Goal: Complete application form

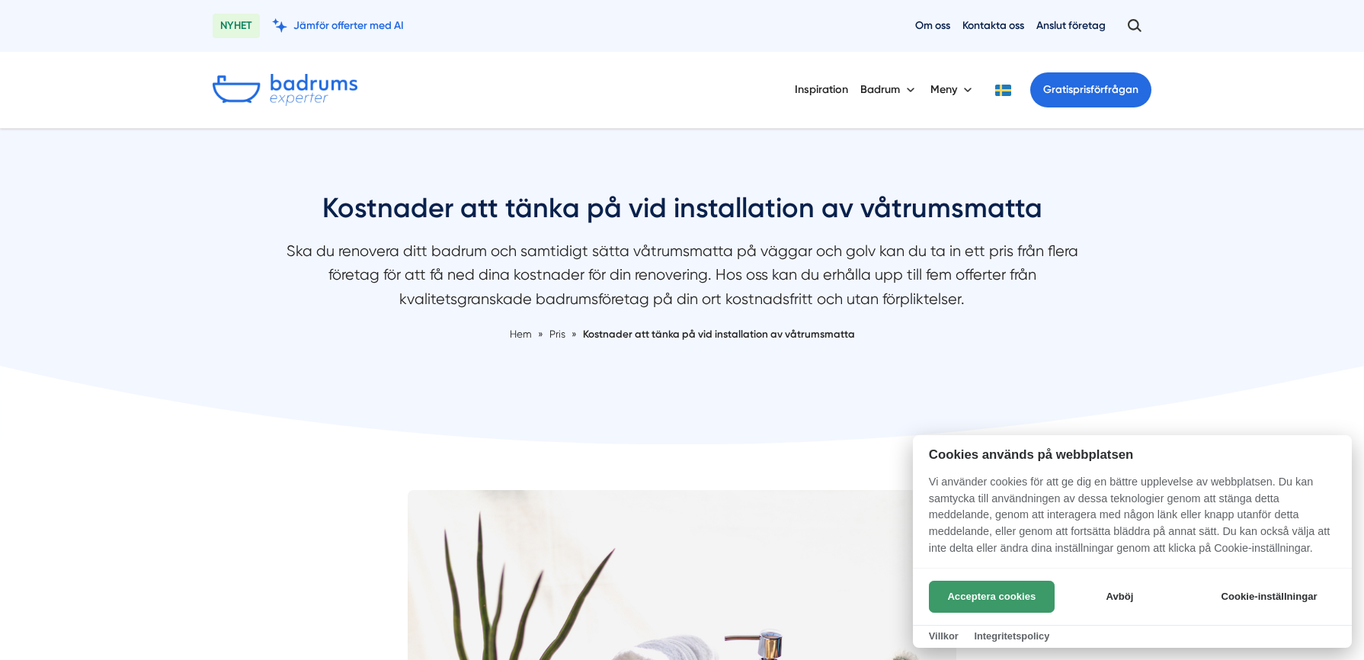
click at [995, 599] on button "Acceptera cookies" at bounding box center [992, 597] width 126 height 32
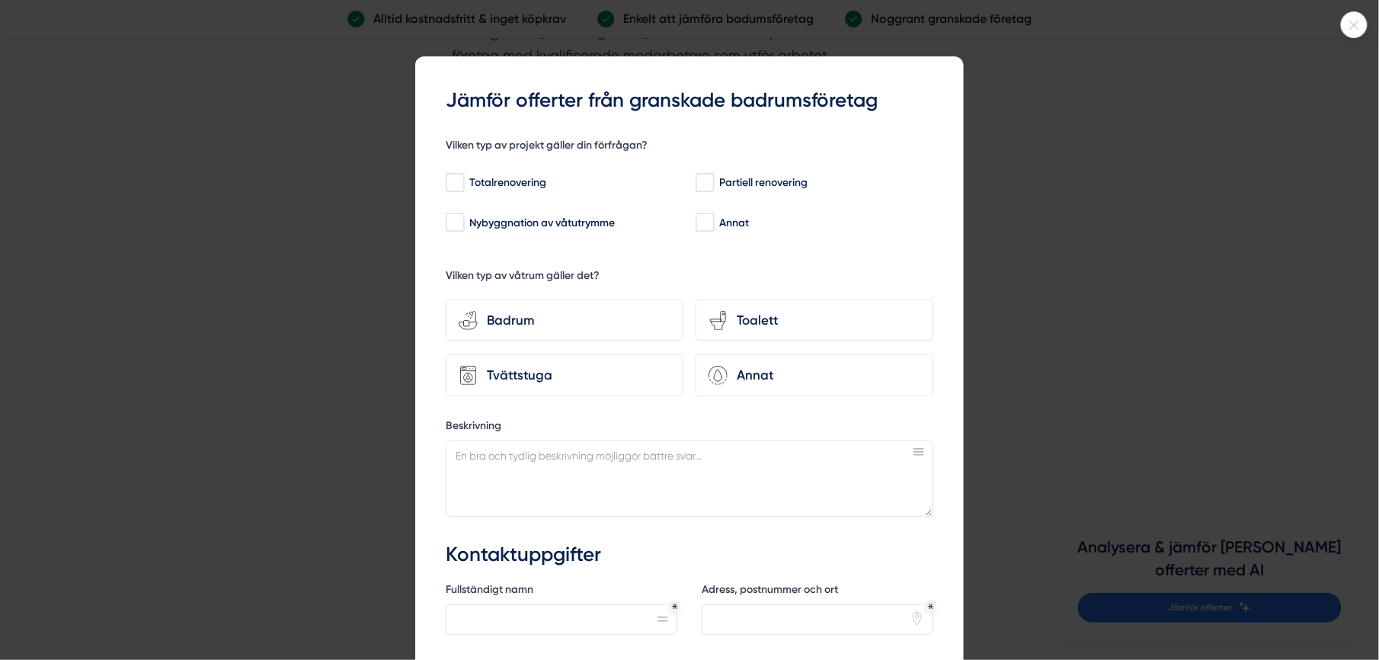
scroll to position [3167, 0]
drag, startPoint x: 1373, startPoint y: 272, endPoint x: 1366, endPoint y: 327, distance: 55.3
click at [1363, 328] on html "NYHET Jämför offerter med AI Om oss Kontakta oss Anslut företag Inspiration Bad…" at bounding box center [689, 260] width 1379 height 6855
click at [446, 178] on input "Totalrenovering" at bounding box center [455, 182] width 18 height 15
checkbox input "true"
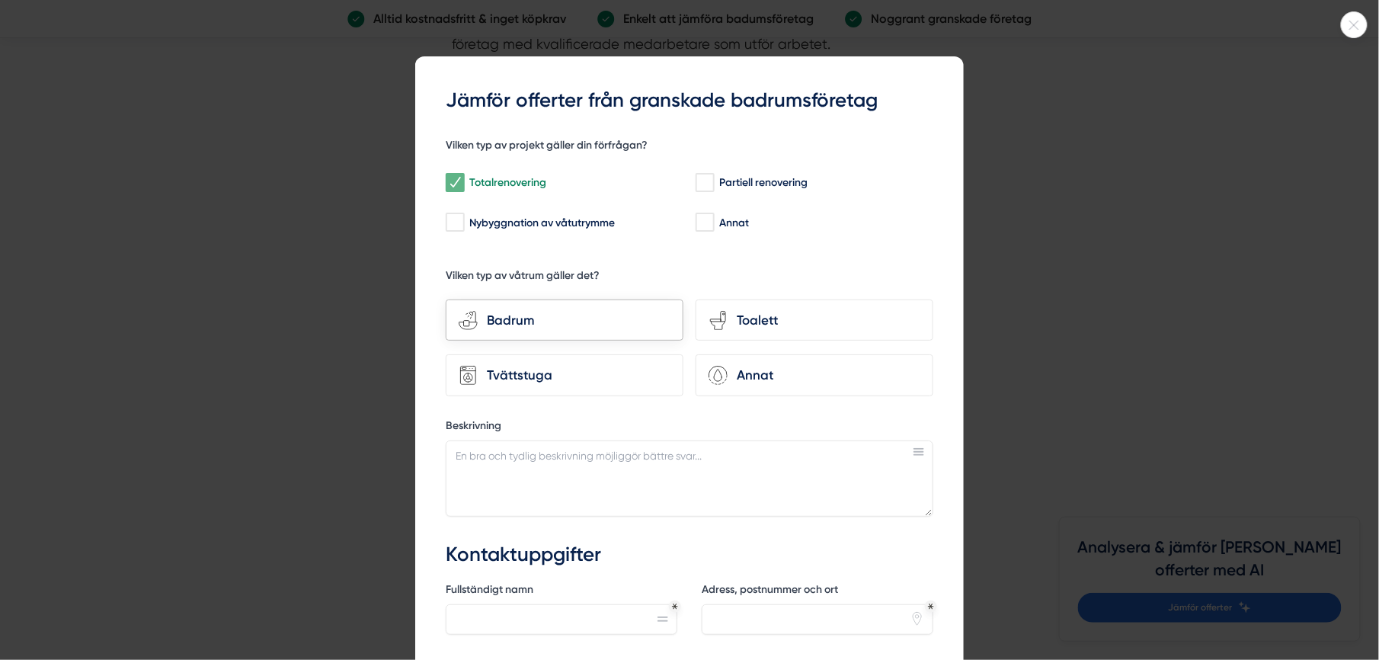
click at [532, 324] on div "Badrum" at bounding box center [574, 320] width 193 height 21
click at [0, 0] on input "bathroom-tub-towel Badrum" at bounding box center [0, 0] width 0 height 0
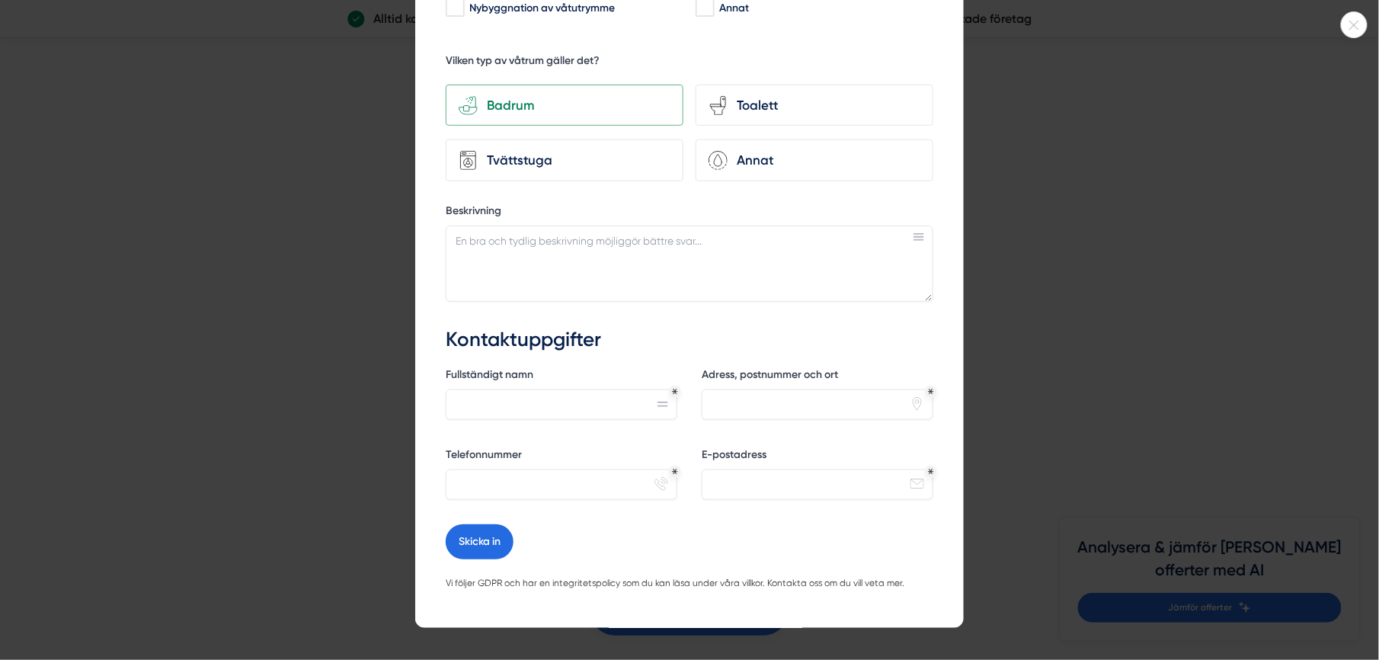
scroll to position [213, 0]
click at [675, 269] on textarea "Beskrivning" at bounding box center [690, 265] width 488 height 76
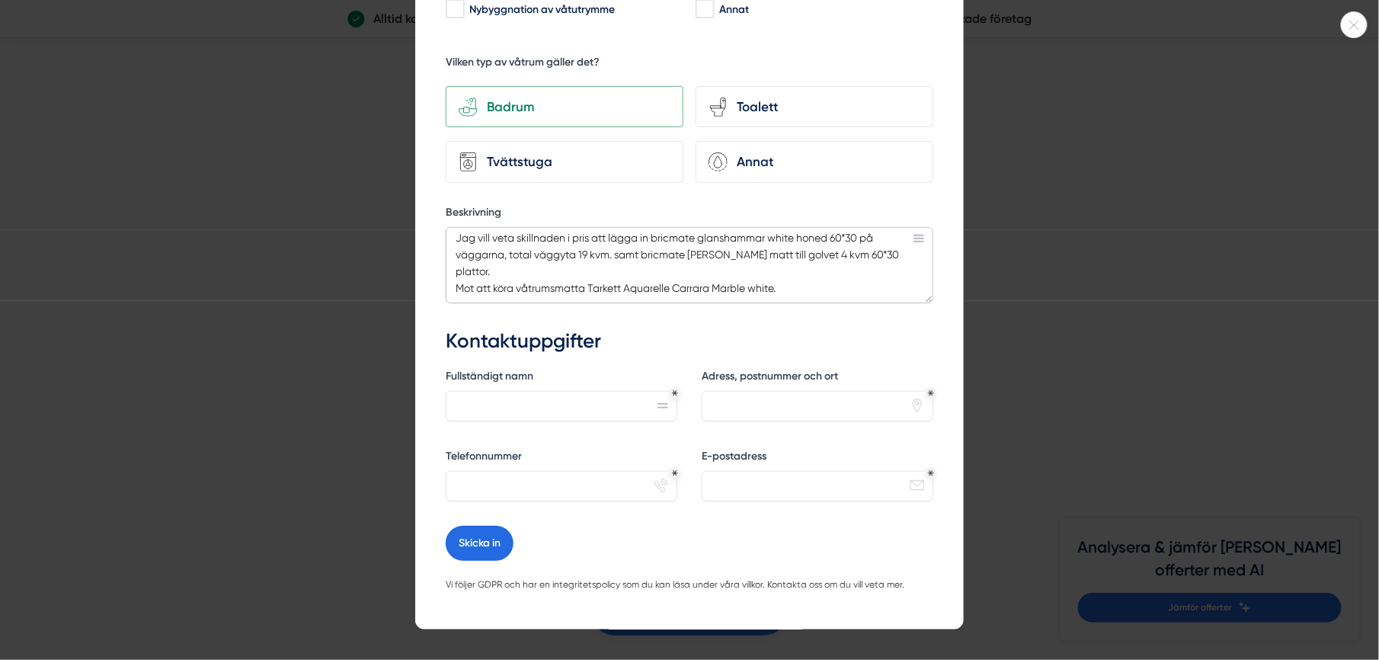
scroll to position [14, 0]
type textarea "Jag vill veta skillnaden i pris att lägga in bricmate glanshammar white honed 6…"
click at [565, 399] on input "Fullständigt namn" at bounding box center [562, 406] width 232 height 30
type input "Pamela Nordberg"
click at [760, 418] on input "Adress, postnummer och ort" at bounding box center [818, 406] width 232 height 30
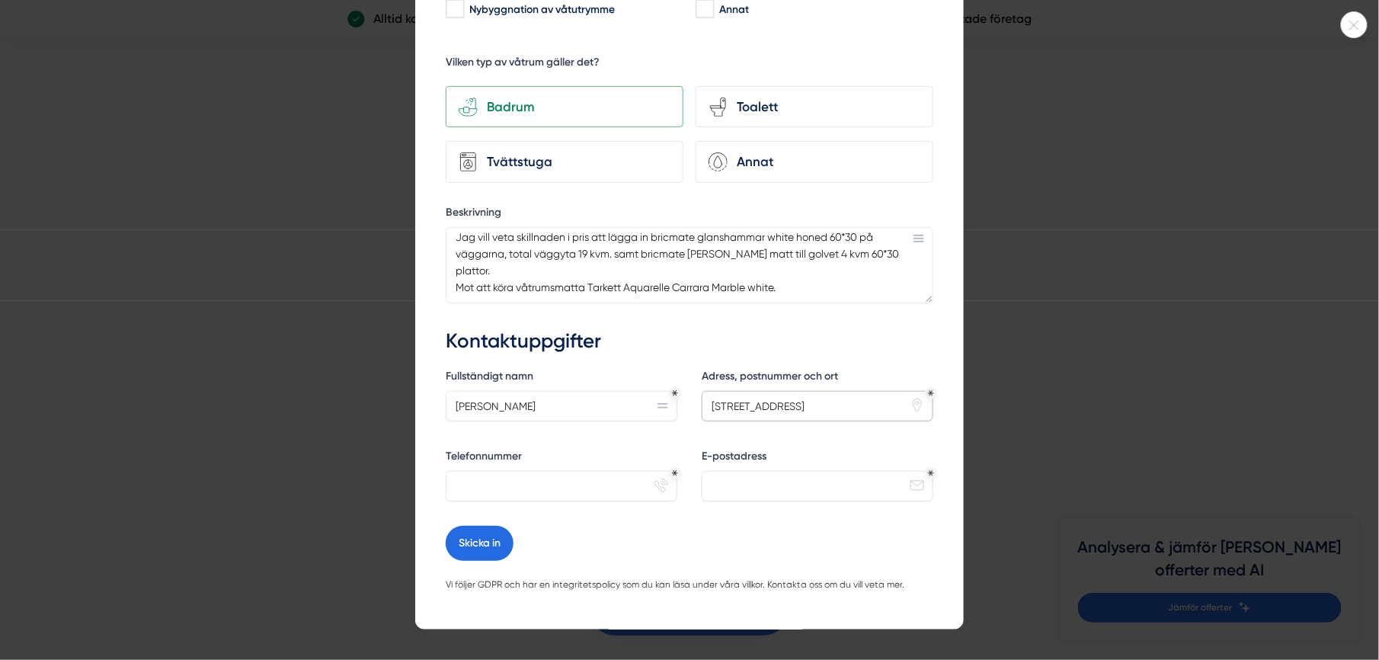
type input "Djurgårdsvägen 2 b, 633 40 Eskilstuna"
click at [585, 498] on input "Telefonnummer" at bounding box center [562, 486] width 232 height 30
type input "0739941677"
click at [721, 488] on input "E-postadress" at bounding box center [818, 486] width 232 height 30
type input "nordberg.pamela@gmail.com"
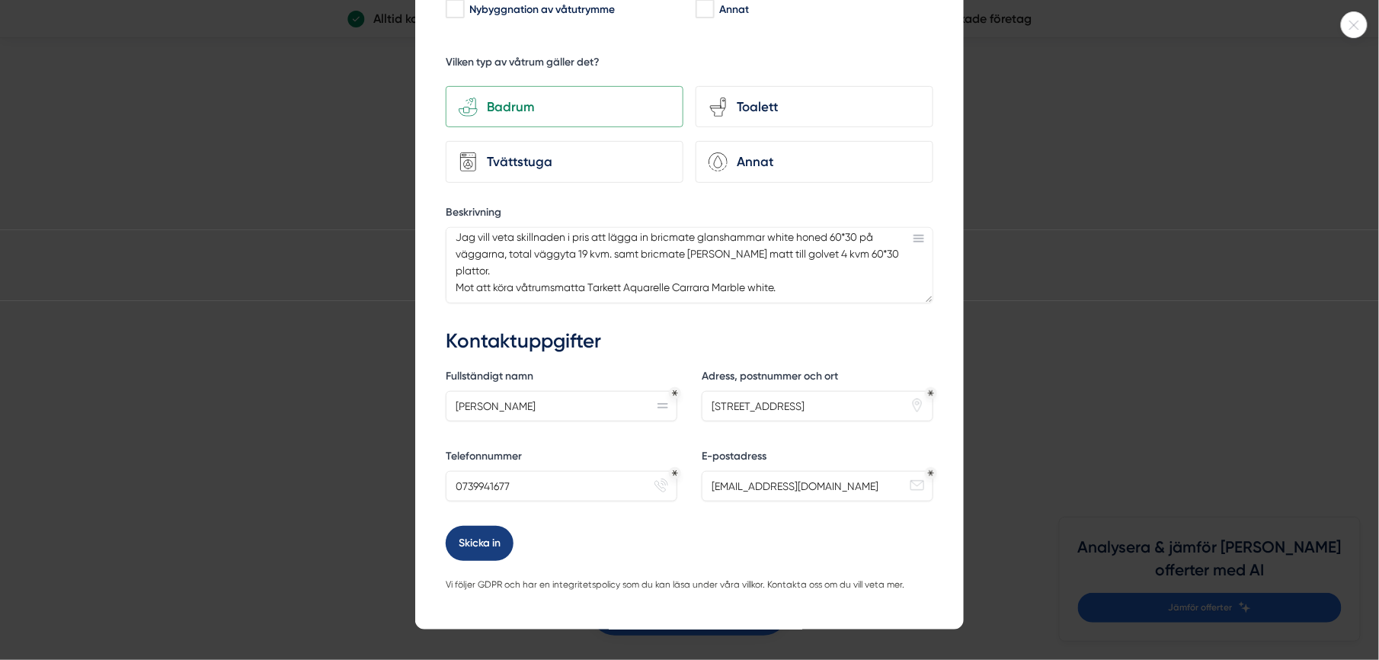
click at [458, 543] on button "Skicka in" at bounding box center [480, 543] width 68 height 35
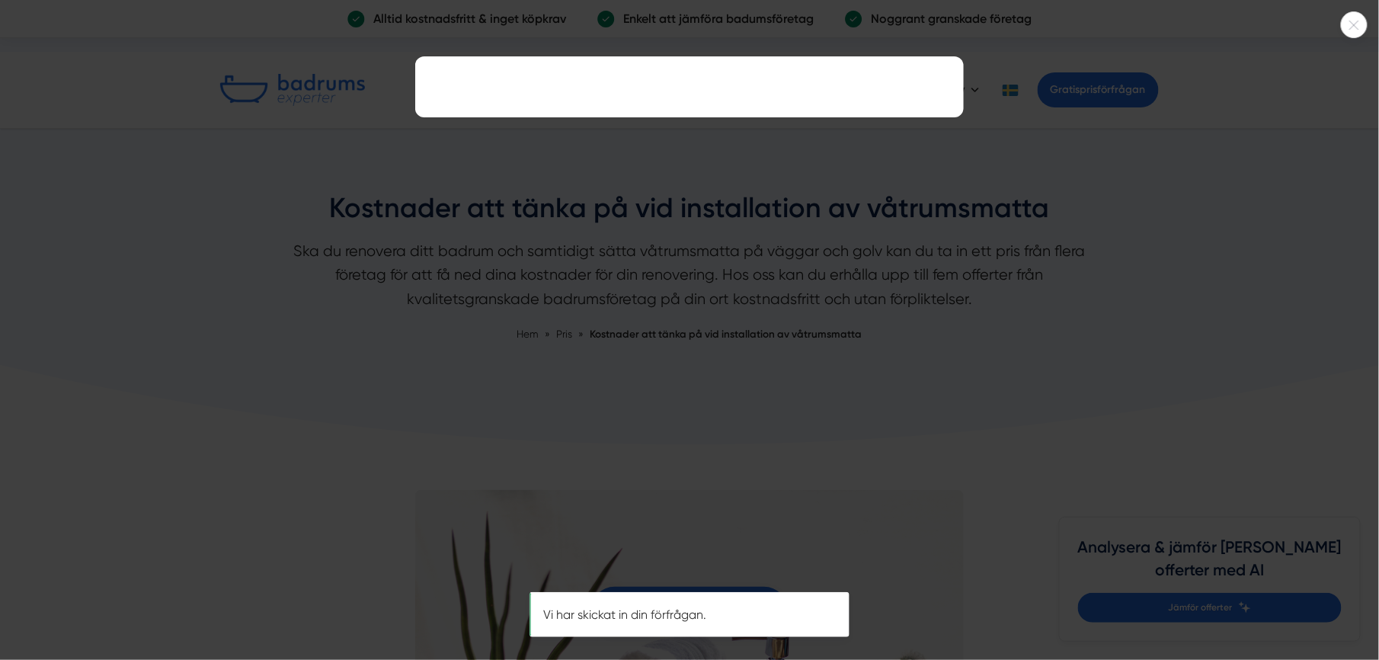
scroll to position [0, 0]
